Goal: Register for event/course

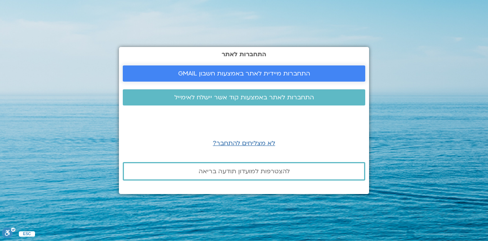
click at [323, 70] on span "התחברות מיידית לאתר באמצעות חשבון GMAIL" at bounding box center [244, 73] width 224 height 7
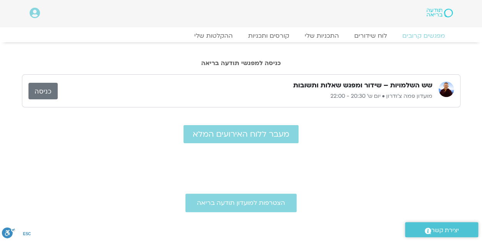
click at [45, 92] on link "כניסה" at bounding box center [42, 91] width 29 height 17
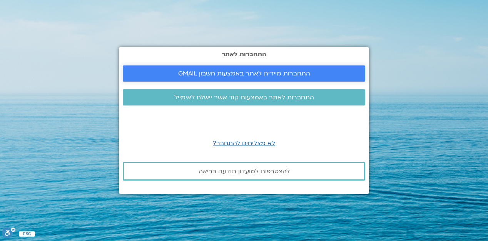
click at [299, 68] on link "התחברות מיידית לאתר באמצעות חשבון GMAIL" at bounding box center [244, 73] width 242 height 16
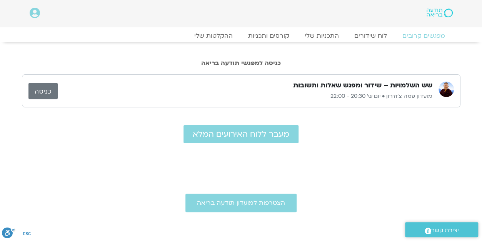
click at [46, 92] on link "כניסה" at bounding box center [42, 91] width 29 height 17
